Goal: Task Accomplishment & Management: Complete application form

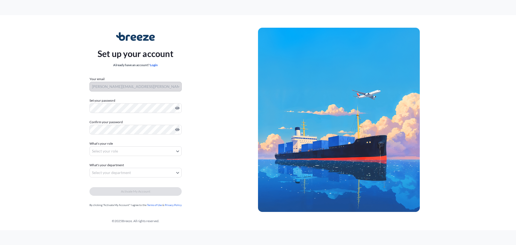
click at [111, 123] on label "Confirm your password" at bounding box center [135, 121] width 92 height 5
click at [107, 148] on body "Set up your account Already have an account? Login Your email [PERSON_NAME][EMA…" at bounding box center [258, 122] width 516 height 245
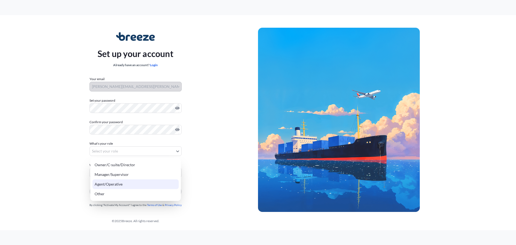
click at [120, 182] on div "Agent/Operative" at bounding box center [135, 184] width 86 height 10
select select "agent/operative"
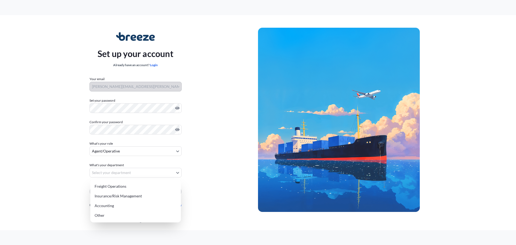
click at [117, 169] on body "Set up your account Already have an account? Login Your email [PERSON_NAME][EMA…" at bounding box center [258, 122] width 516 height 245
click at [104, 205] on div "Accounting" at bounding box center [135, 206] width 86 height 10
select select "accounting"
click at [162, 170] on body "Set up your account Already have an account? Login Your email [PERSON_NAME][EMA…" at bounding box center [258, 122] width 516 height 245
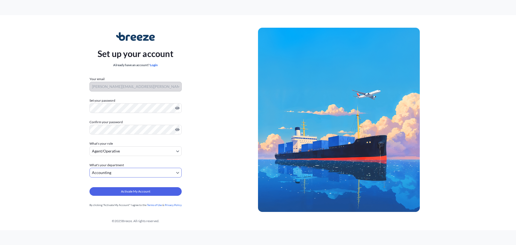
click at [171, 151] on body "Set up your account Already have an account? Login Your email [PERSON_NAME][EMA…" at bounding box center [258, 122] width 516 height 245
